Goal: Task Accomplishment & Management: Manage account settings

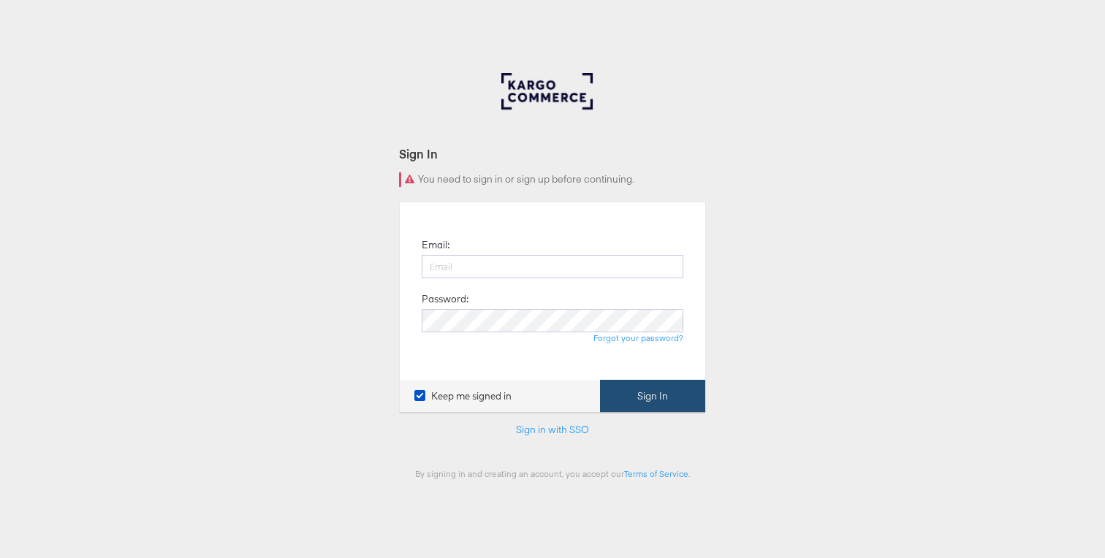
type input "[PERSON_NAME][EMAIL_ADDRESS][PERSON_NAME][DOMAIN_NAME]"
click at [615, 391] on button "Sign In" at bounding box center [652, 396] width 105 height 33
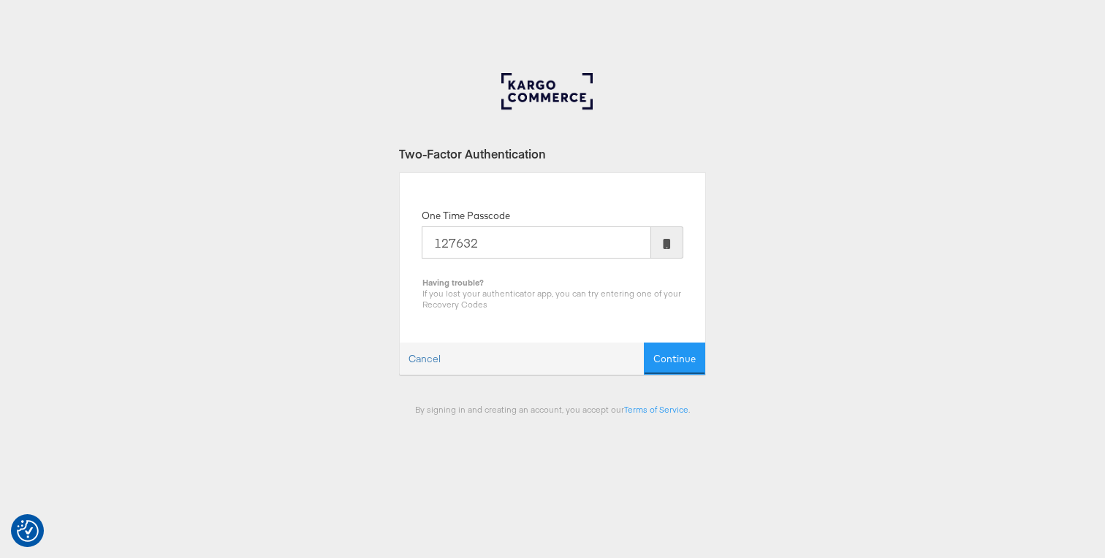
type input "127632"
click at [644, 343] on button "Continue" at bounding box center [674, 359] width 61 height 33
